Goal: Information Seeking & Learning: Learn about a topic

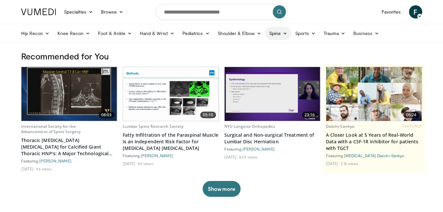
click at [270, 35] on link "Spine" at bounding box center [278, 33] width 26 height 13
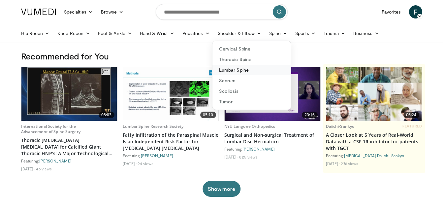
click at [246, 69] on link "Lumbar Spine" at bounding box center [251, 70] width 78 height 11
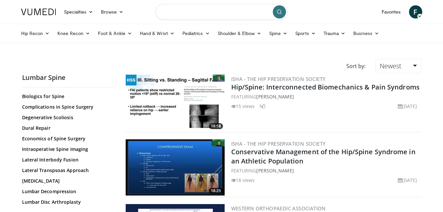
click at [230, 11] on input "Search topics, interventions" at bounding box center [222, 12] width 132 height 16
type input "**********"
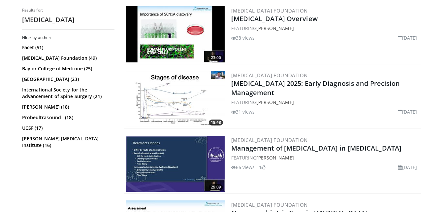
scroll to position [528, 0]
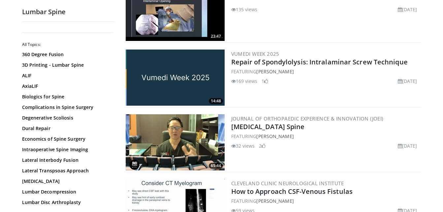
scroll to position [429, 0]
